Goal: Transaction & Acquisition: Purchase product/service

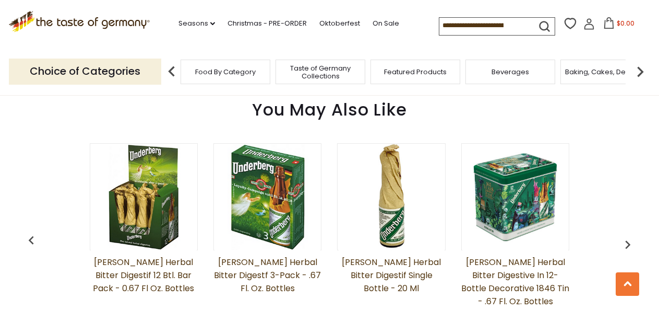
scroll to position [731, 0]
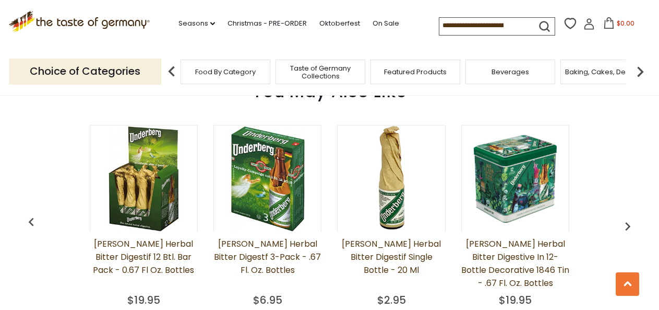
click at [248, 194] on img at bounding box center [268, 178] width 106 height 106
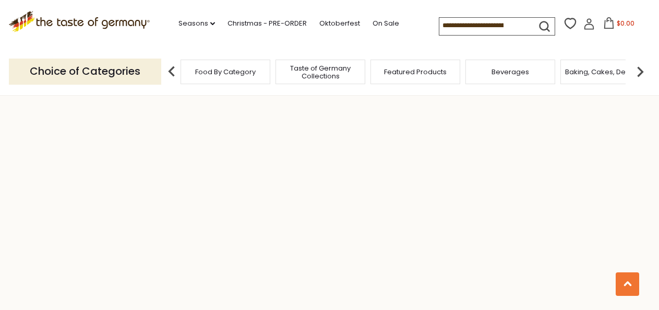
scroll to position [313, 0]
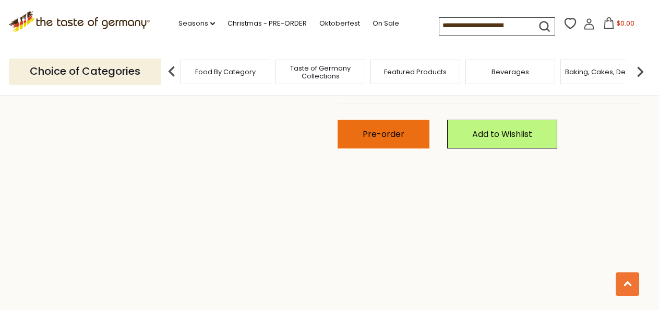
click at [393, 135] on span "Pre-order" at bounding box center [384, 134] width 42 height 12
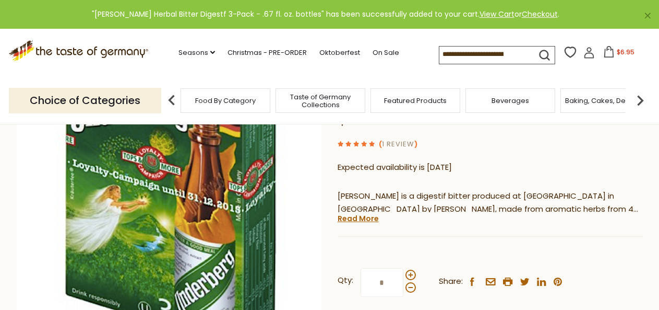
click at [394, 142] on link "1 Review" at bounding box center [398, 144] width 32 height 11
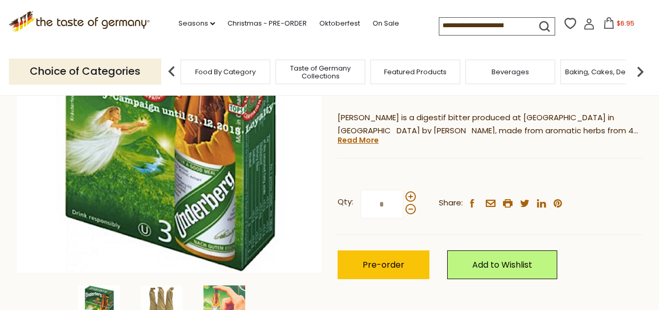
scroll to position [209, 0]
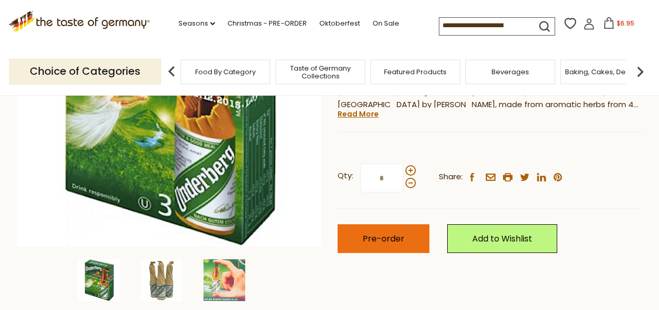
click at [386, 244] on span "Pre-order" at bounding box center [384, 238] width 42 height 12
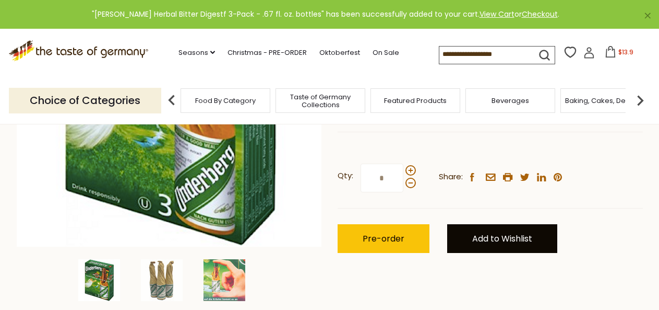
click at [485, 235] on link "Add to Wishlist" at bounding box center [502, 238] width 110 height 29
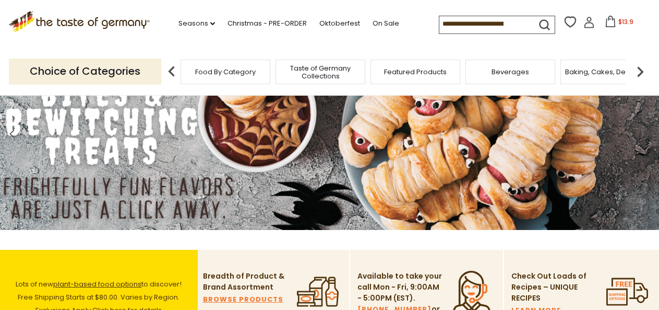
scroll to position [209, 0]
